Goal: Register for event/course

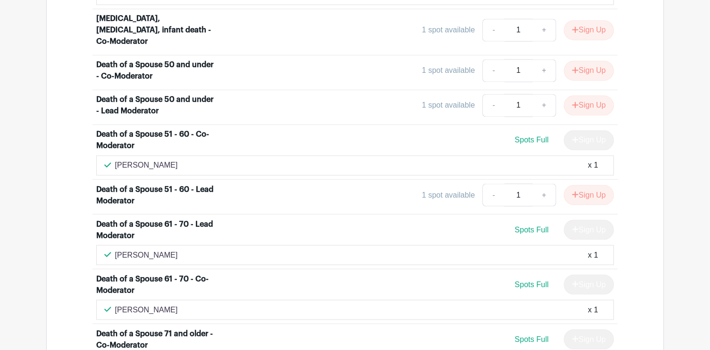
scroll to position [1382, 0]
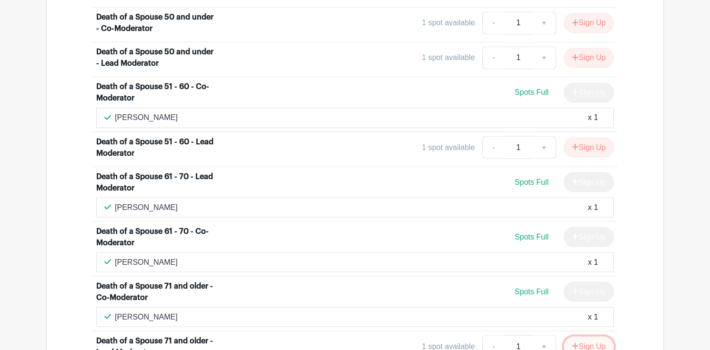
click at [591, 337] on button "Sign Up" at bounding box center [589, 347] width 50 height 20
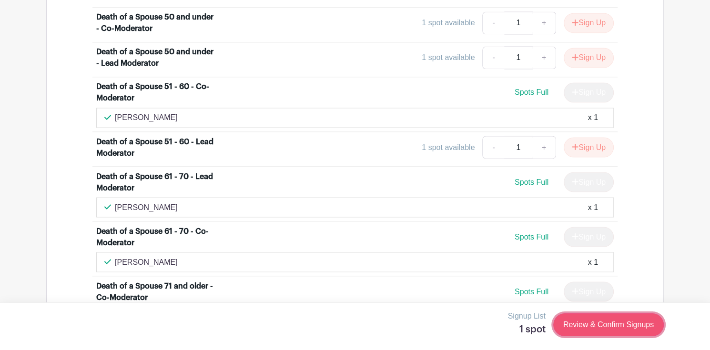
click at [612, 327] on link "Review & Confirm Signups" at bounding box center [608, 325] width 111 height 23
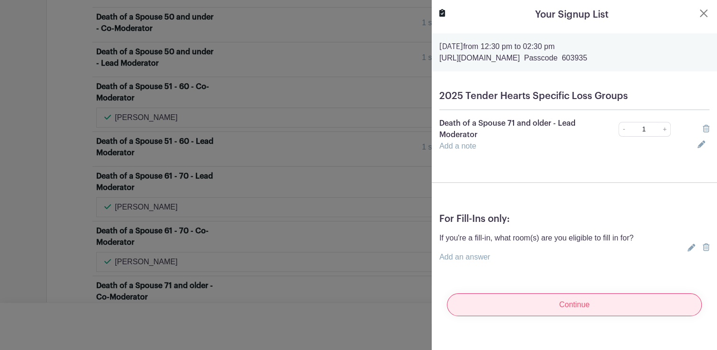
click at [580, 309] on input "Continue" at bounding box center [574, 305] width 255 height 23
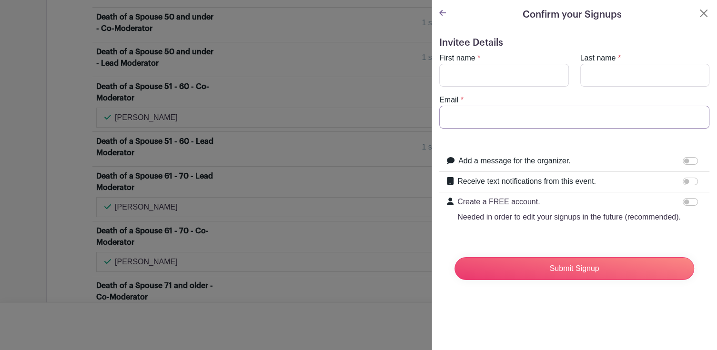
type input "[EMAIL_ADDRESS][DOMAIN_NAME]"
click at [464, 73] on input "First name" at bounding box center [504, 75] width 130 height 23
type input "[PERSON_NAME]"
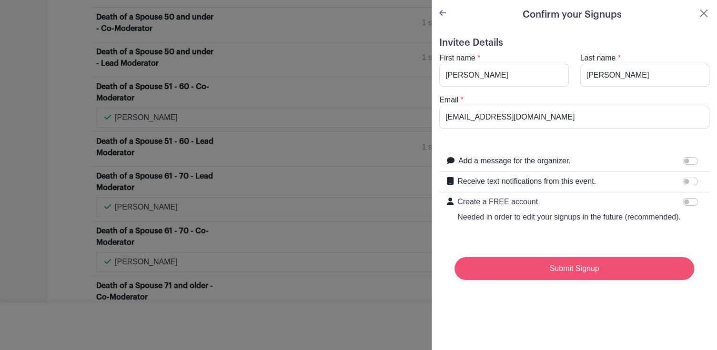
click at [575, 280] on input "Submit Signup" at bounding box center [575, 268] width 240 height 23
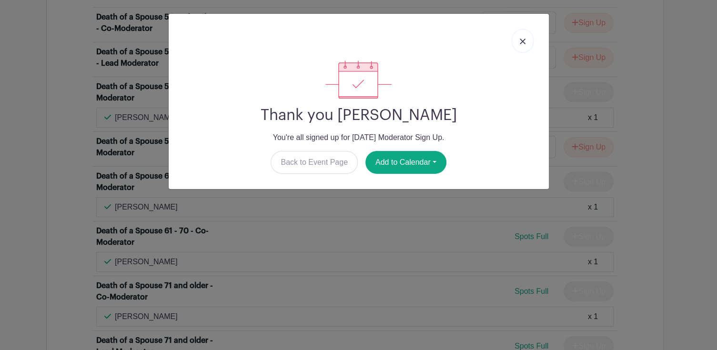
click at [522, 41] on img at bounding box center [523, 42] width 6 height 6
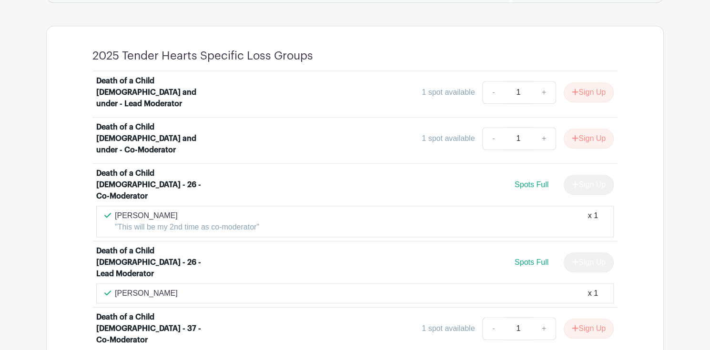
scroll to position [524, 0]
